Goal: Task Accomplishment & Management: Complete application form

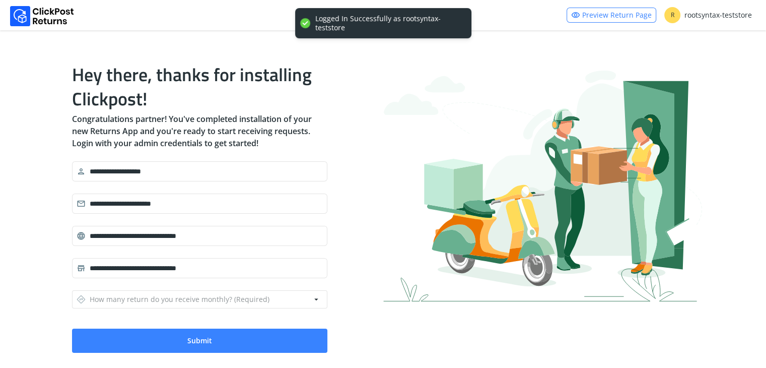
click at [337, 198] on div "**********" at bounding box center [383, 207] width 639 height 322
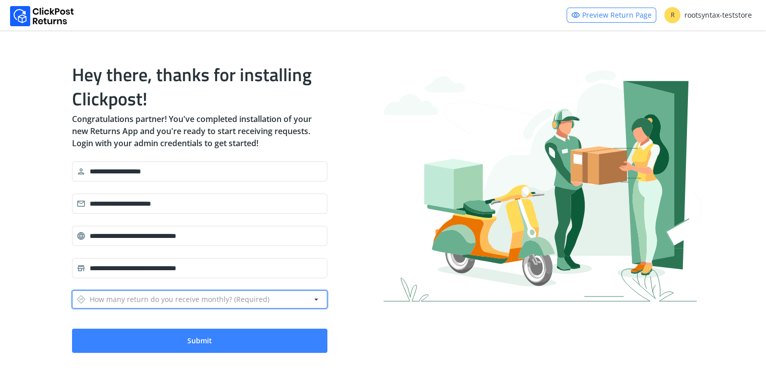
click at [286, 303] on button "directions How many return do you receive monthly? (Required) arrow_drop_down" at bounding box center [199, 299] width 255 height 18
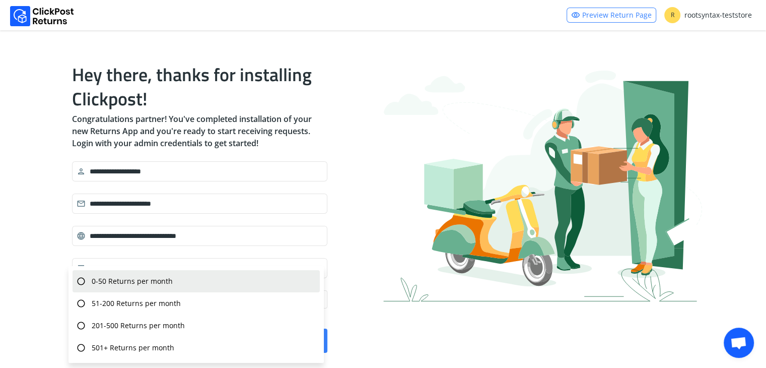
click at [295, 282] on div "radio_button_unchecked 0-50 Returns per month" at bounding box center [196, 281] width 247 height 22
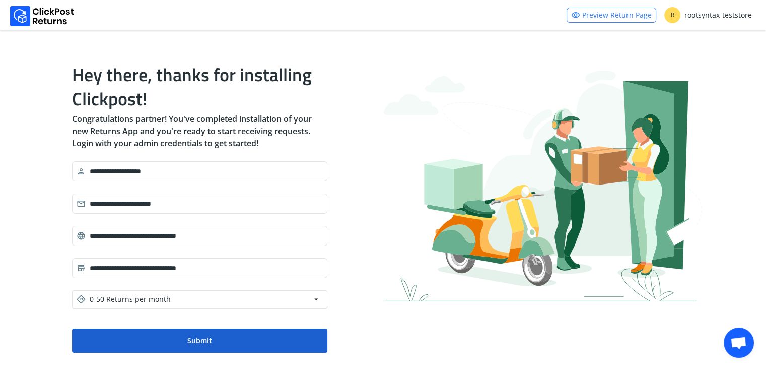
click at [240, 340] on button "Submit" at bounding box center [199, 341] width 255 height 24
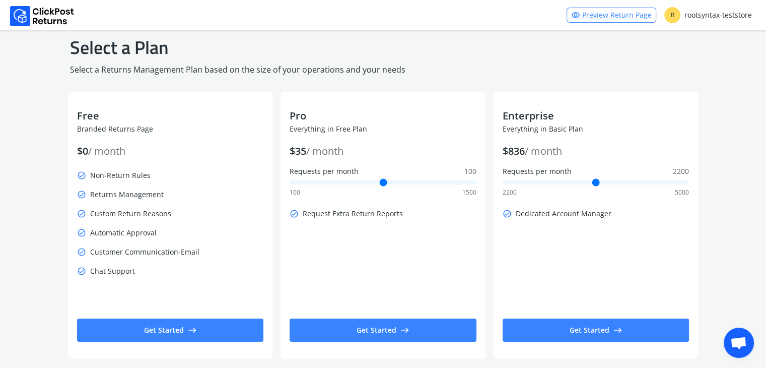
scroll to position [22, 0]
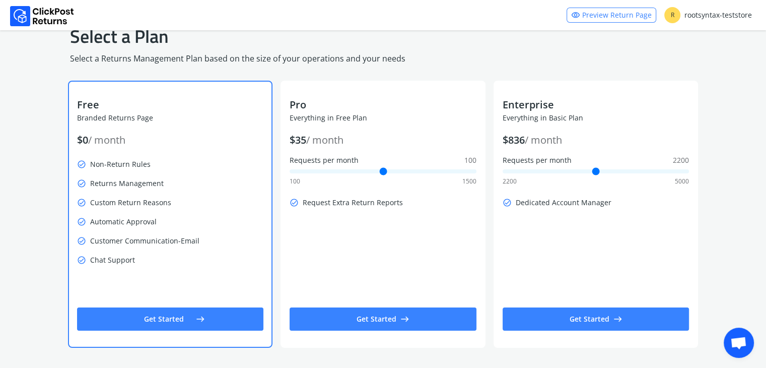
click at [234, 341] on div "Free Branded Returns Page $ 0 / month check_circle Non-Return Rules check_circl…" at bounding box center [170, 214] width 205 height 267
click at [215, 319] on button "Get Started east" at bounding box center [170, 318] width 187 height 23
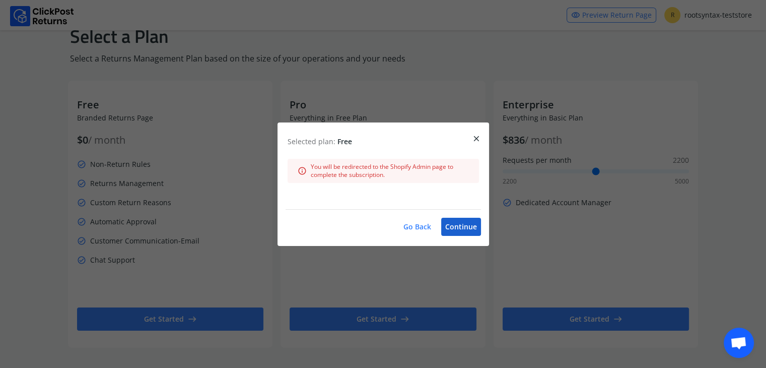
click at [444, 226] on button "Continue" at bounding box center [461, 227] width 40 height 18
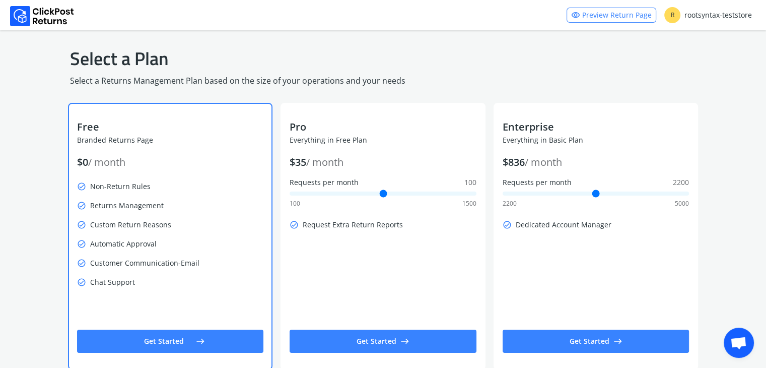
click at [179, 339] on button "Get Started east" at bounding box center [170, 341] width 187 height 23
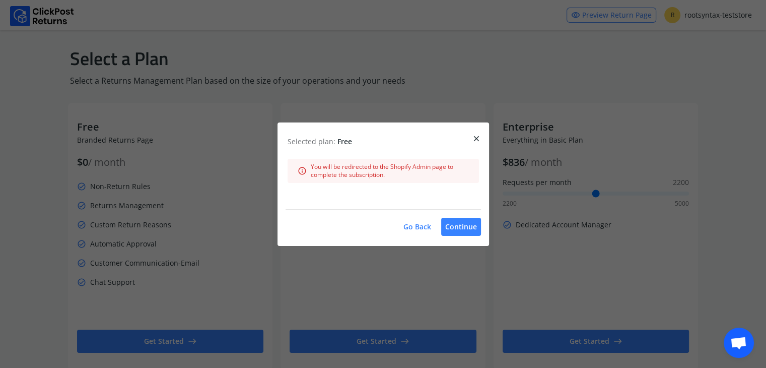
click at [474, 134] on span "close" at bounding box center [476, 139] width 9 height 14
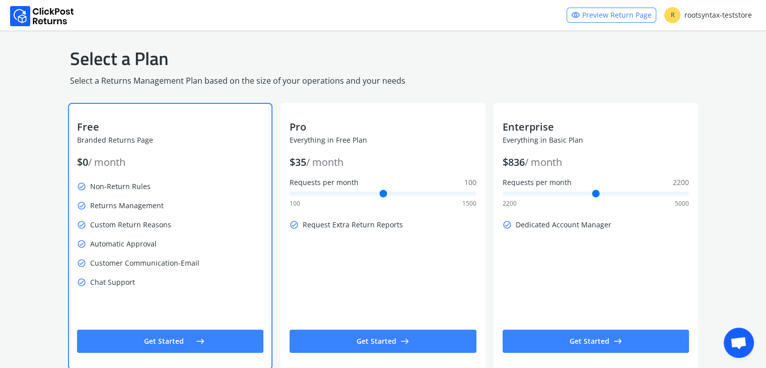
click at [196, 336] on span "east" at bounding box center [200, 341] width 9 height 14
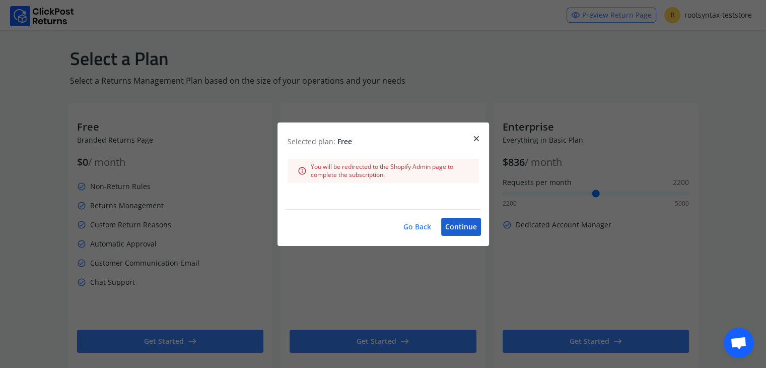
click at [460, 223] on button "Continue" at bounding box center [461, 227] width 40 height 18
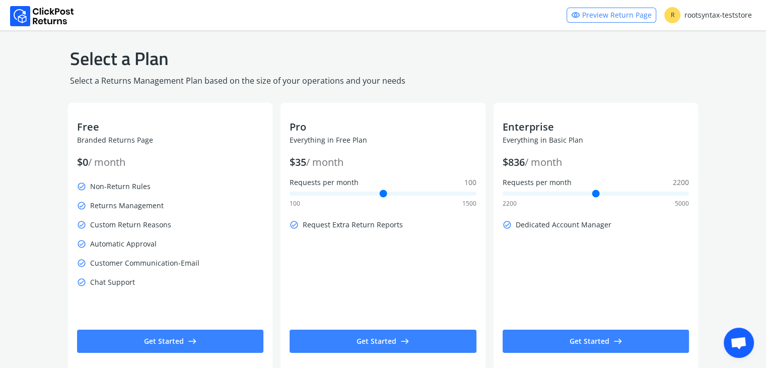
click at [715, 19] on div "R rootsyntax-teststore" at bounding box center [709, 15] width 88 height 16
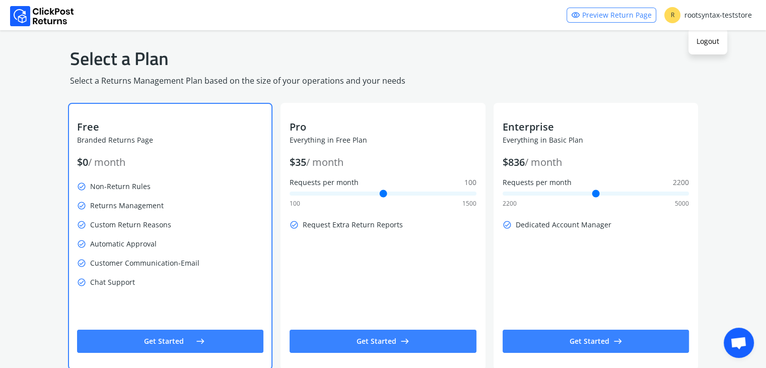
click at [209, 346] on button "Get Started east" at bounding box center [170, 341] width 187 height 23
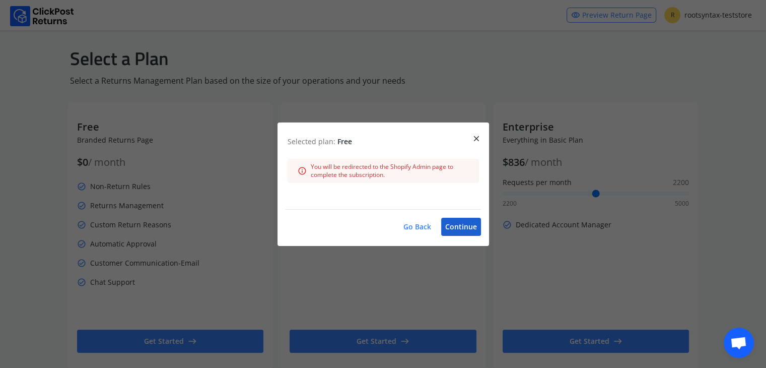
click at [453, 228] on button "Continue" at bounding box center [461, 227] width 40 height 18
